Goal: Navigation & Orientation: Find specific page/section

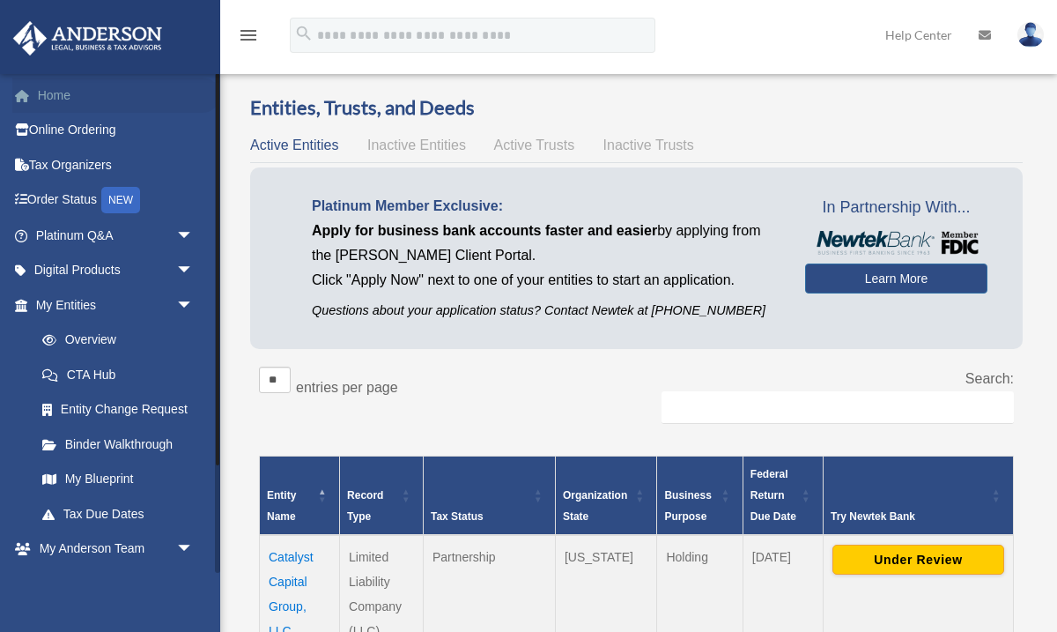
click at [67, 93] on link "Home" at bounding box center [116, 95] width 208 height 35
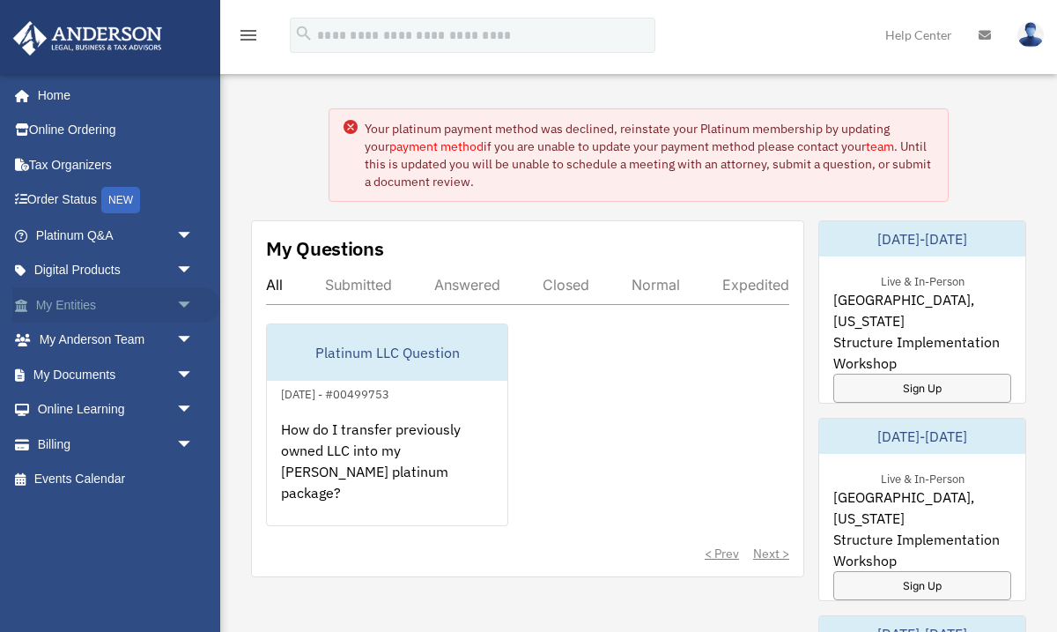
click at [182, 311] on span "arrow_drop_down" at bounding box center [193, 305] width 35 height 36
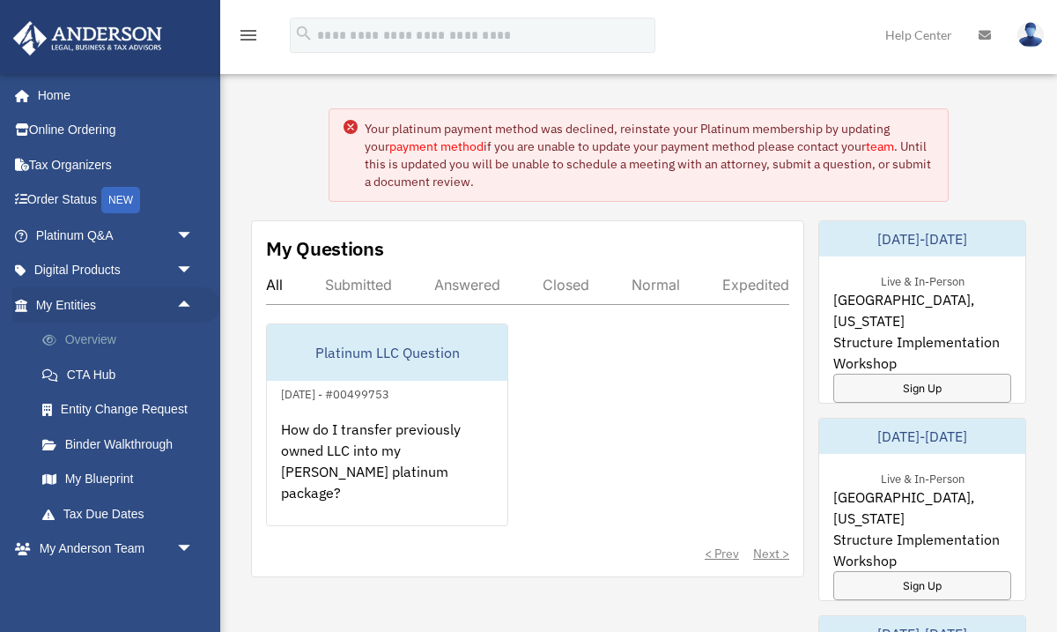
click at [100, 339] on link "Overview" at bounding box center [123, 339] width 196 height 35
click at [92, 342] on link "Overview" at bounding box center [123, 339] width 196 height 35
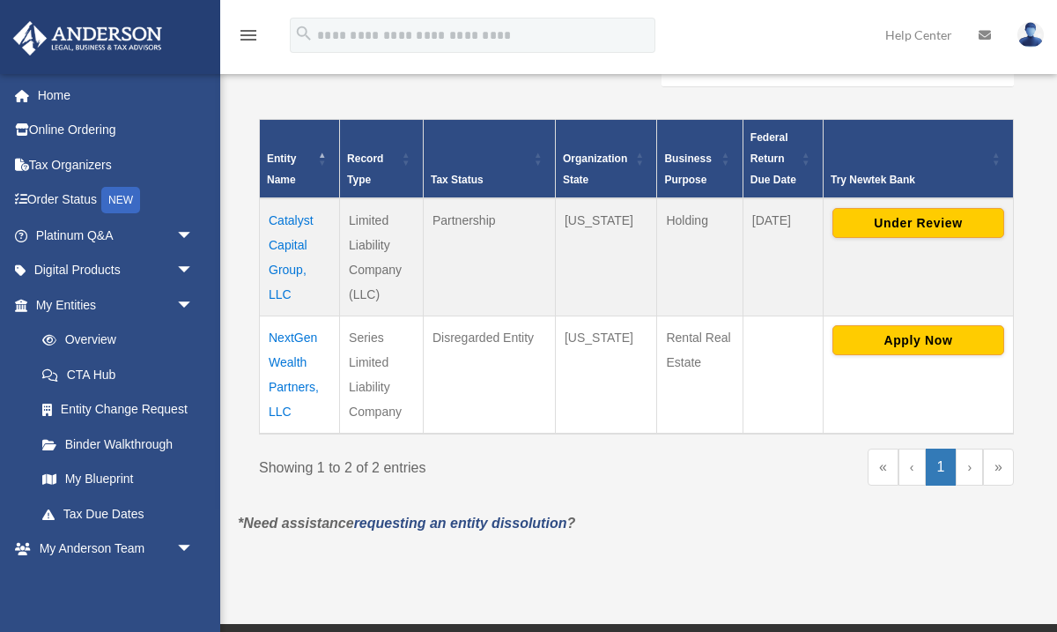
scroll to position [339, 0]
